Goal: Find specific page/section: Find specific page/section

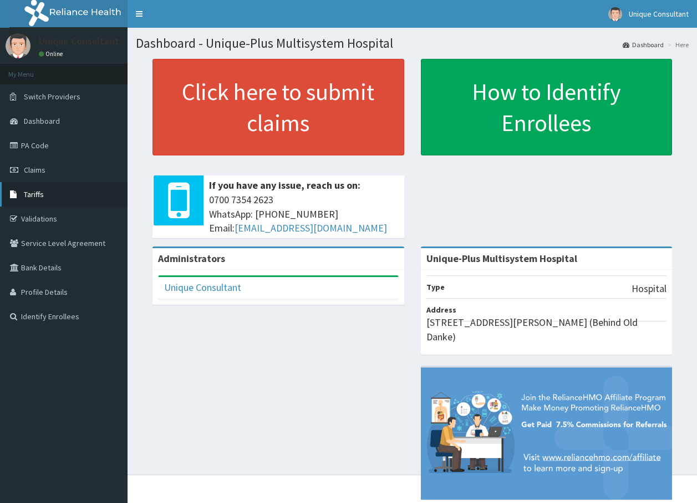
drag, startPoint x: 0, startPoint y: 0, endPoint x: 42, endPoint y: 189, distance: 193.2
click at [42, 189] on link "Tariffs" at bounding box center [64, 194] width 128 height 24
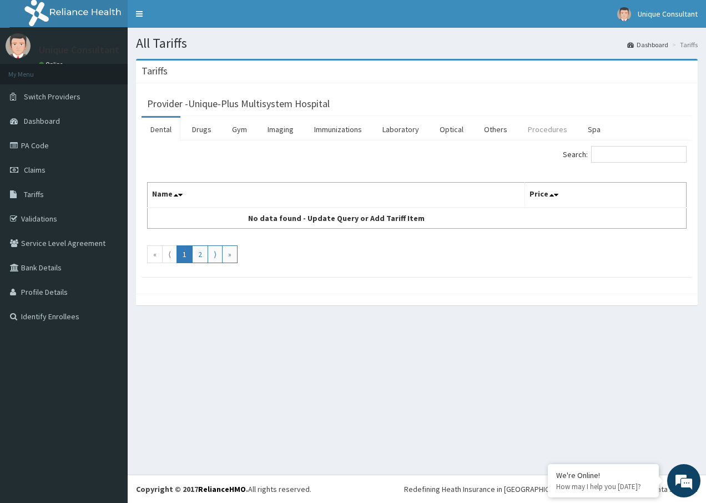
click at [524, 129] on link "Procedures" at bounding box center [547, 129] width 57 height 23
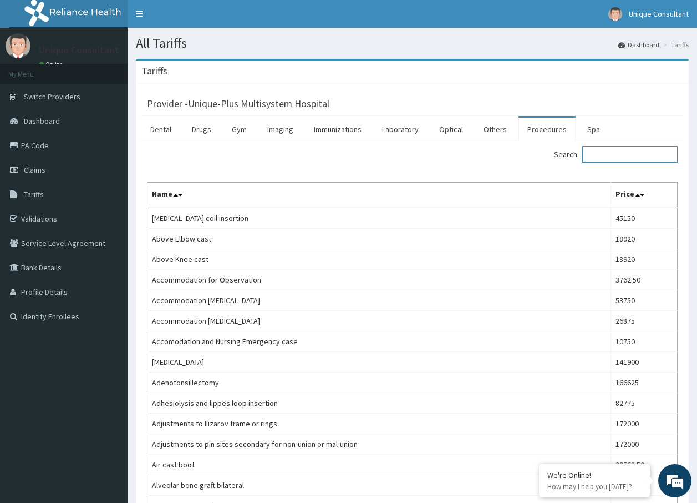
click at [625, 151] on input "Search:" at bounding box center [629, 154] width 95 height 17
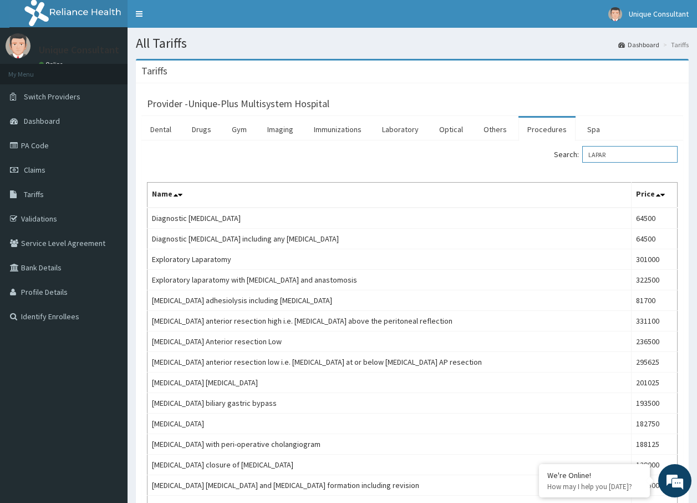
type input "LAPAR"
